Goal: Task Accomplishment & Management: Use online tool/utility

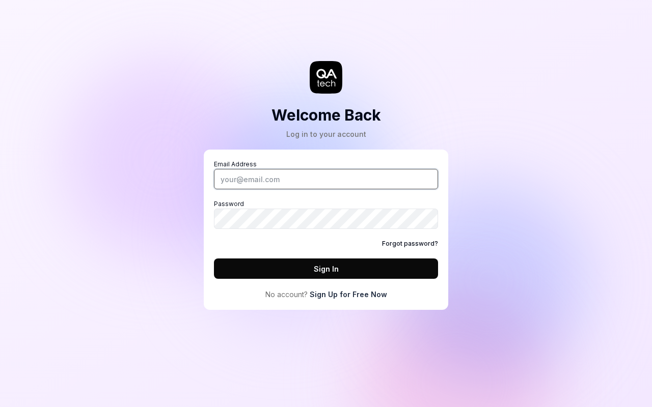
click at [326, 179] on input "Email Address" at bounding box center [326, 179] width 224 height 20
type input "[PERSON_NAME][EMAIL_ADDRESS][DOMAIN_NAME]"
click at [326, 269] on button "Sign In" at bounding box center [326, 269] width 224 height 20
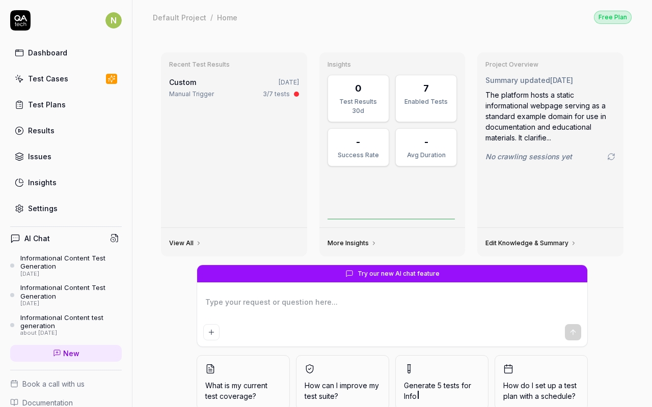
type textarea "*"
